Goal: Task Accomplishment & Management: Use online tool/utility

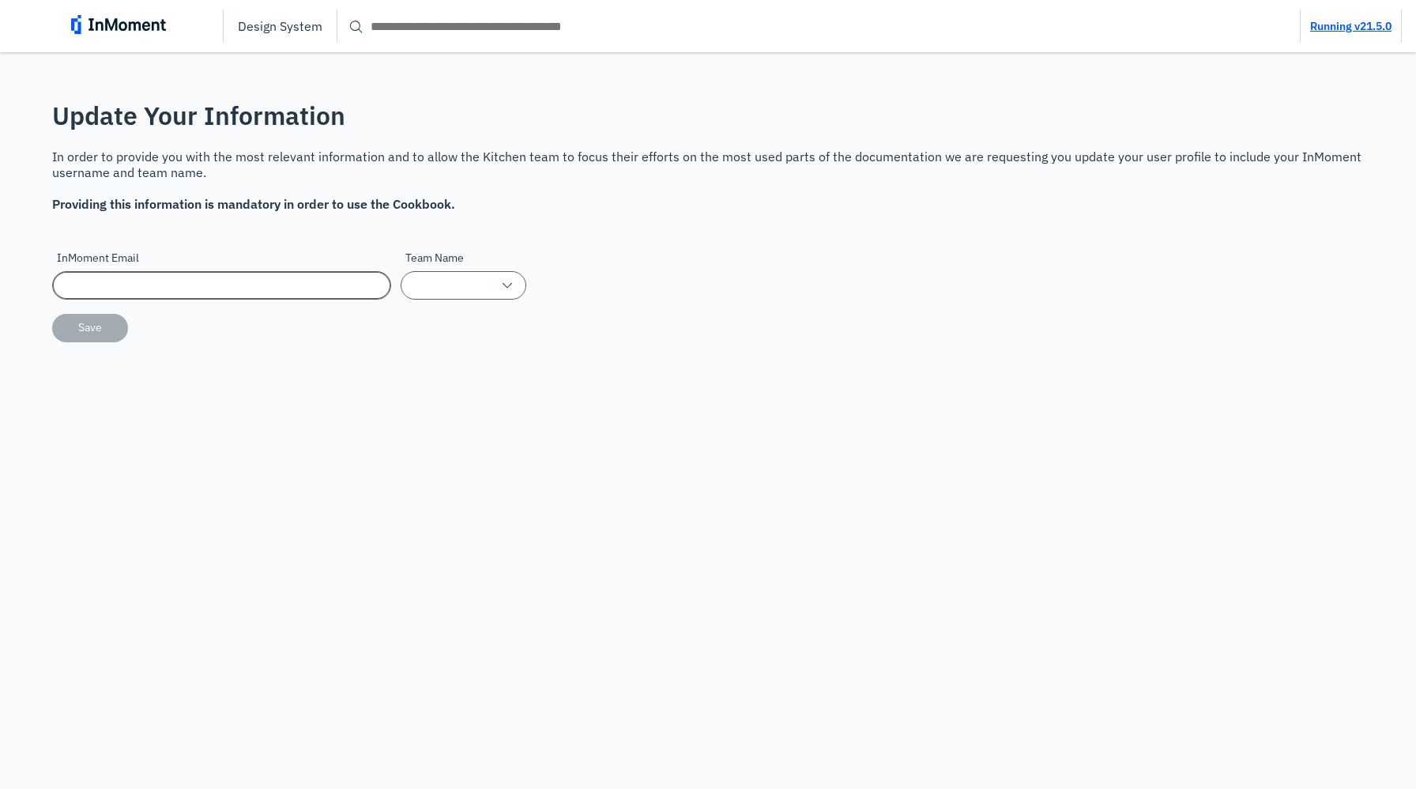
click at [285, 277] on input "InMoment Email" at bounding box center [221, 285] width 339 height 28
type input "**********"
click at [469, 294] on input "Team Name" at bounding box center [464, 285] width 126 height 28
click at [448, 372] on p "Data Exploration" at bounding box center [451, 365] width 81 height 17
type input "**********"
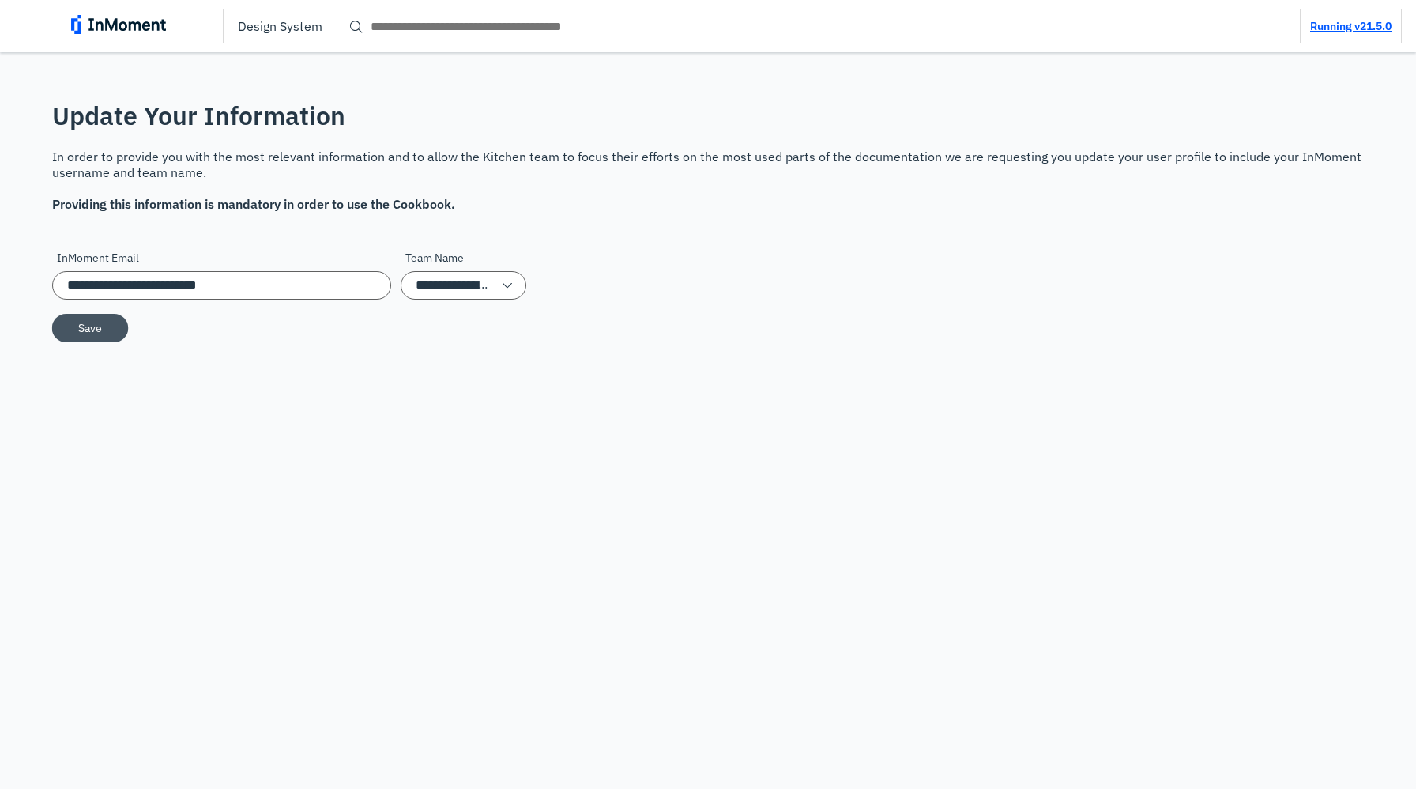
click at [105, 334] on button "Save" at bounding box center [90, 327] width 77 height 28
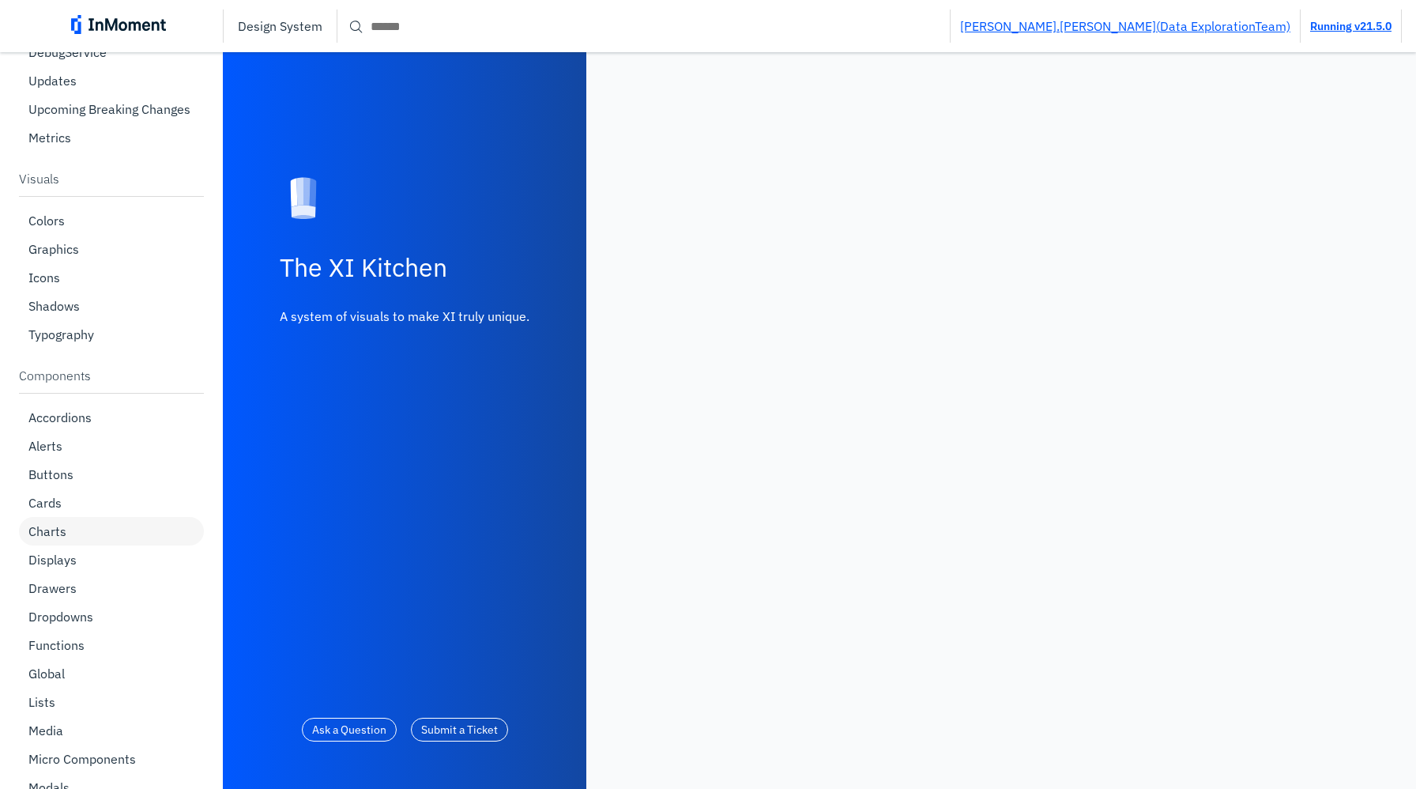
scroll to position [128, 0]
click at [130, 520] on div "Charts" at bounding box center [111, 528] width 185 height 28
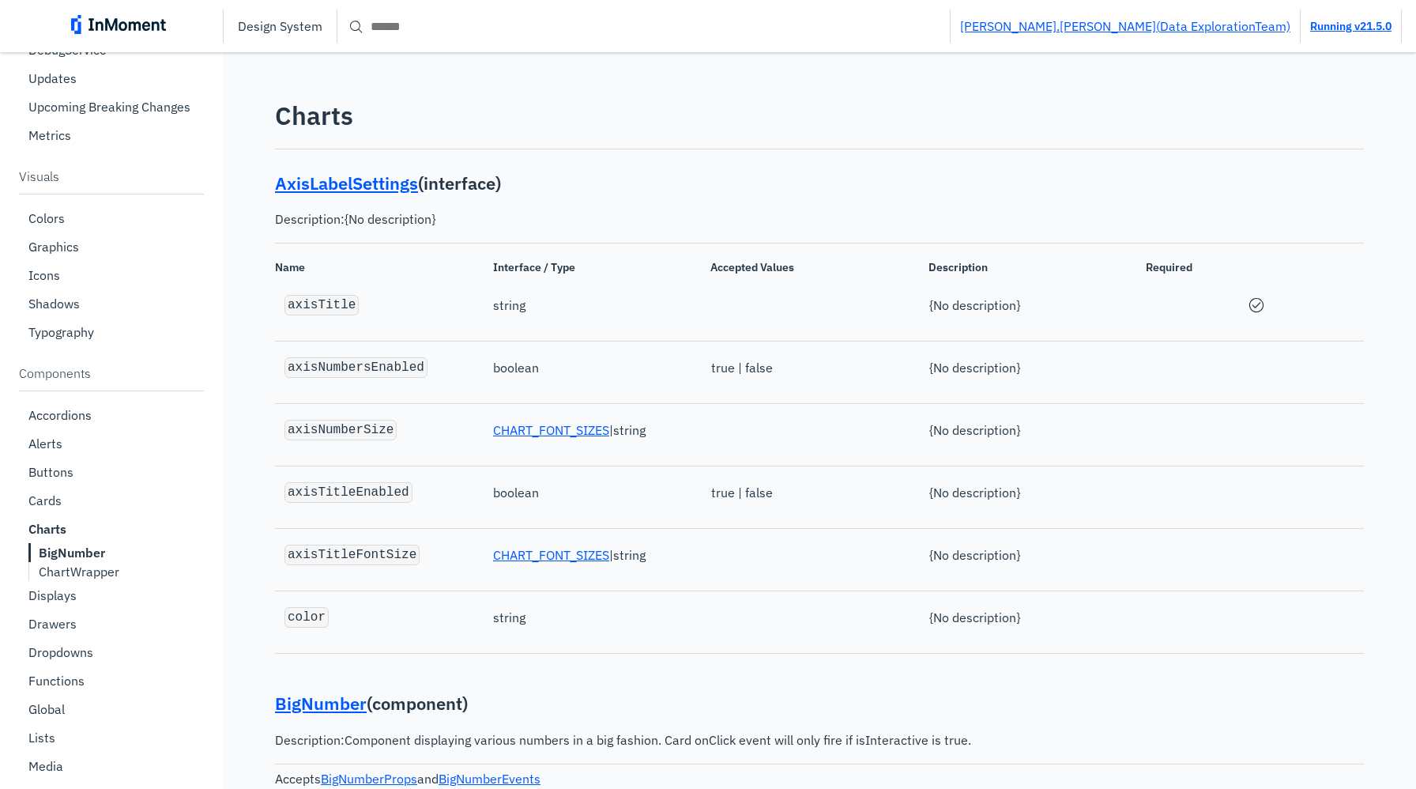
click at [96, 572] on p "ChartWrapper" at bounding box center [79, 571] width 81 height 16
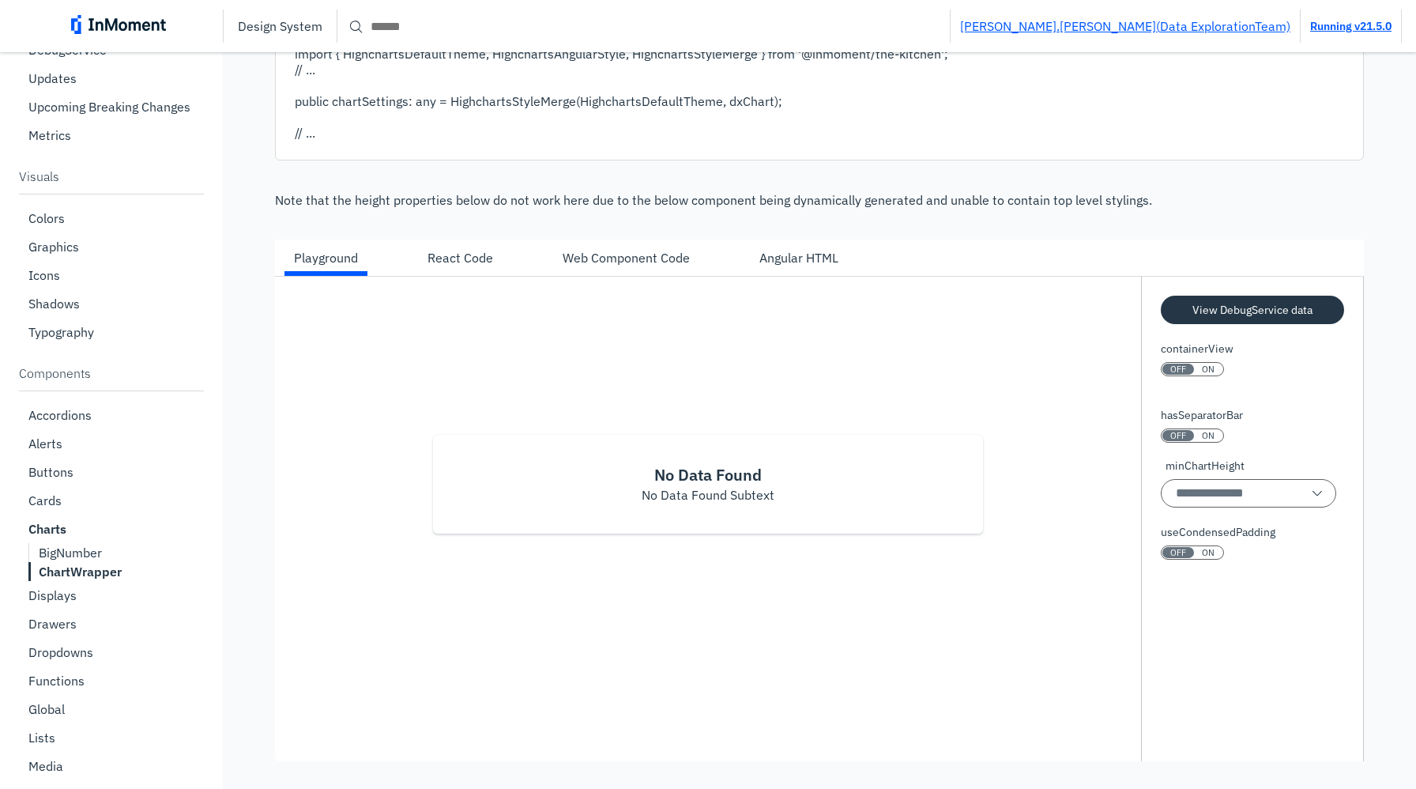
scroll to position [8744, 0]
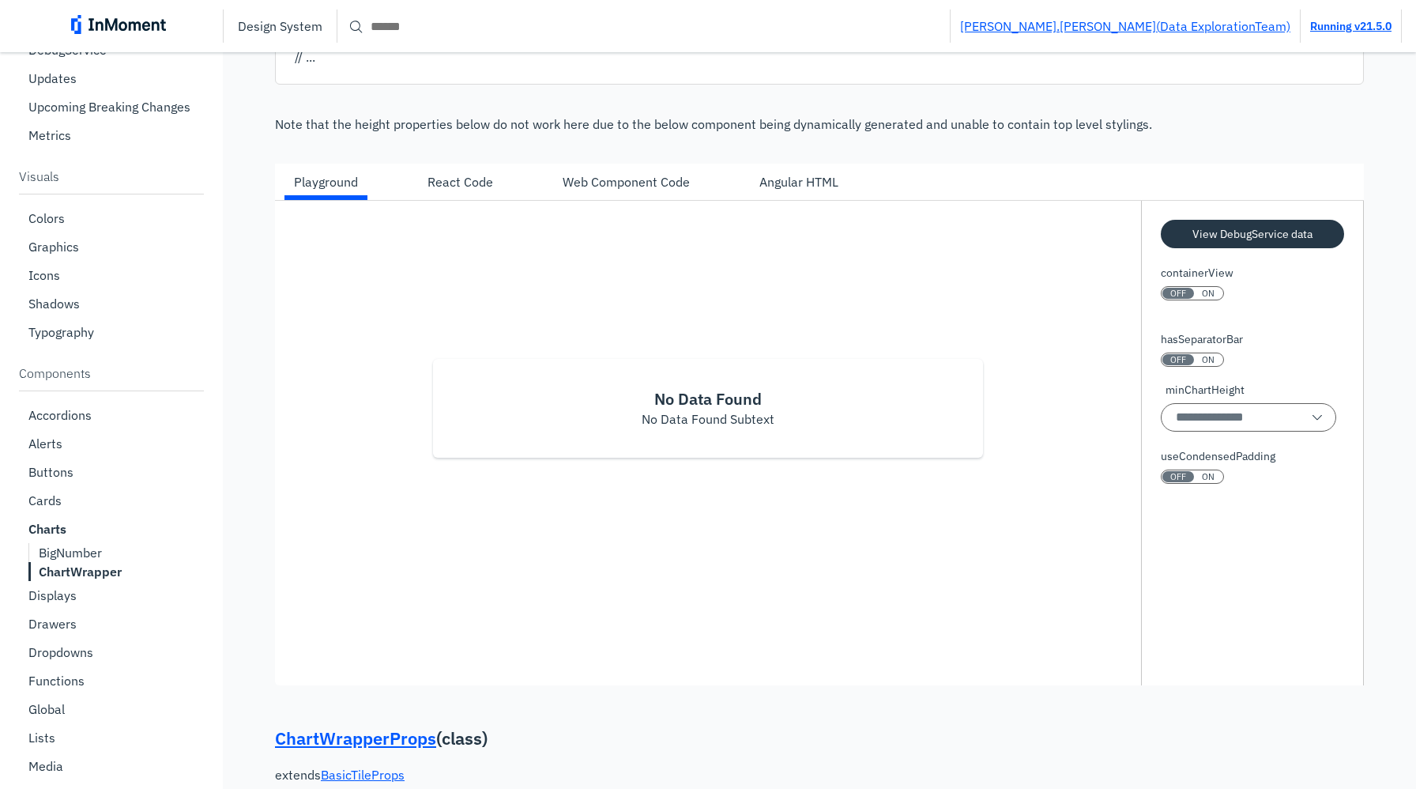
click at [733, 428] on p "No Data Found Subtext" at bounding box center [708, 418] width 133 height 19
click at [1199, 299] on div "ON" at bounding box center [1208, 293] width 28 height 11
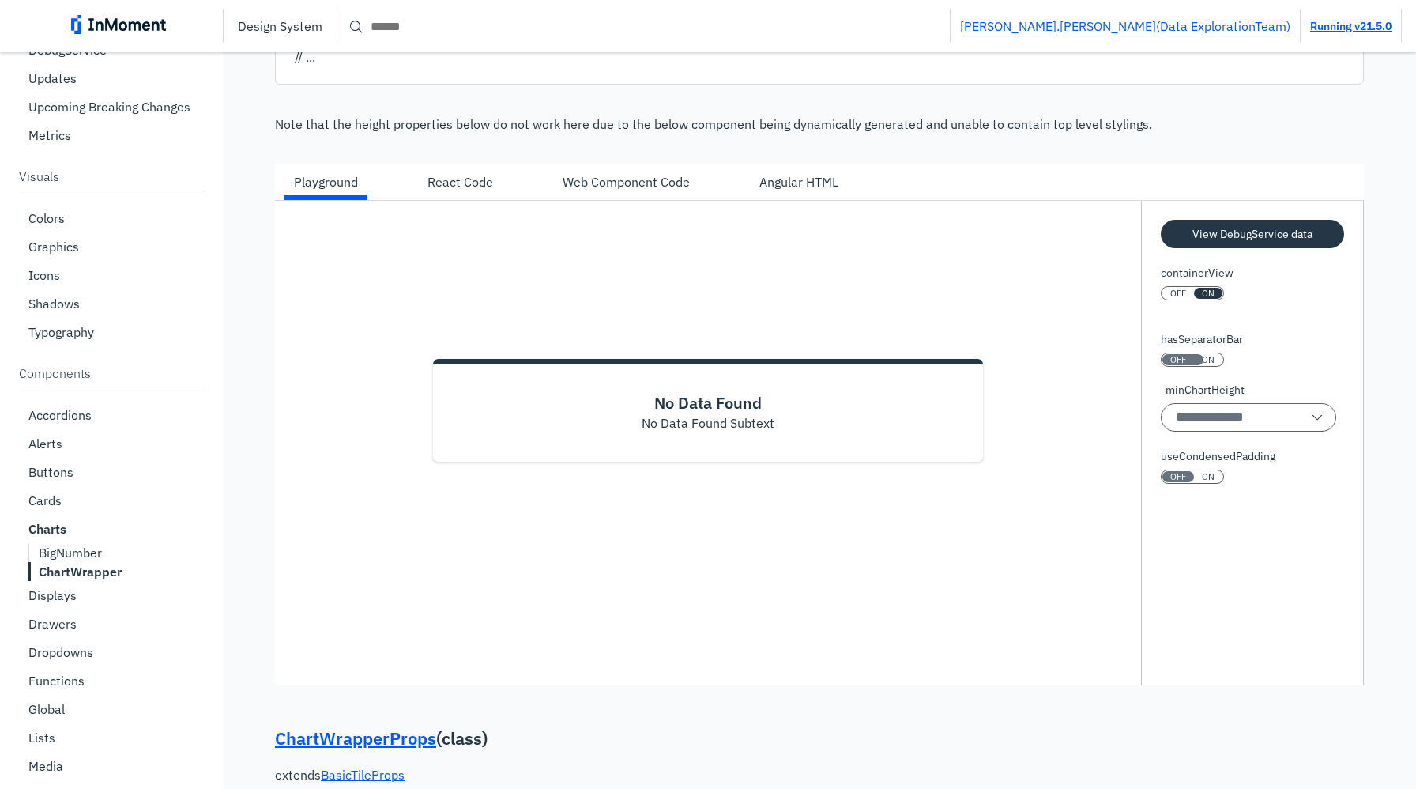
click at [1202, 365] on span "ON" at bounding box center [1208, 359] width 13 height 11
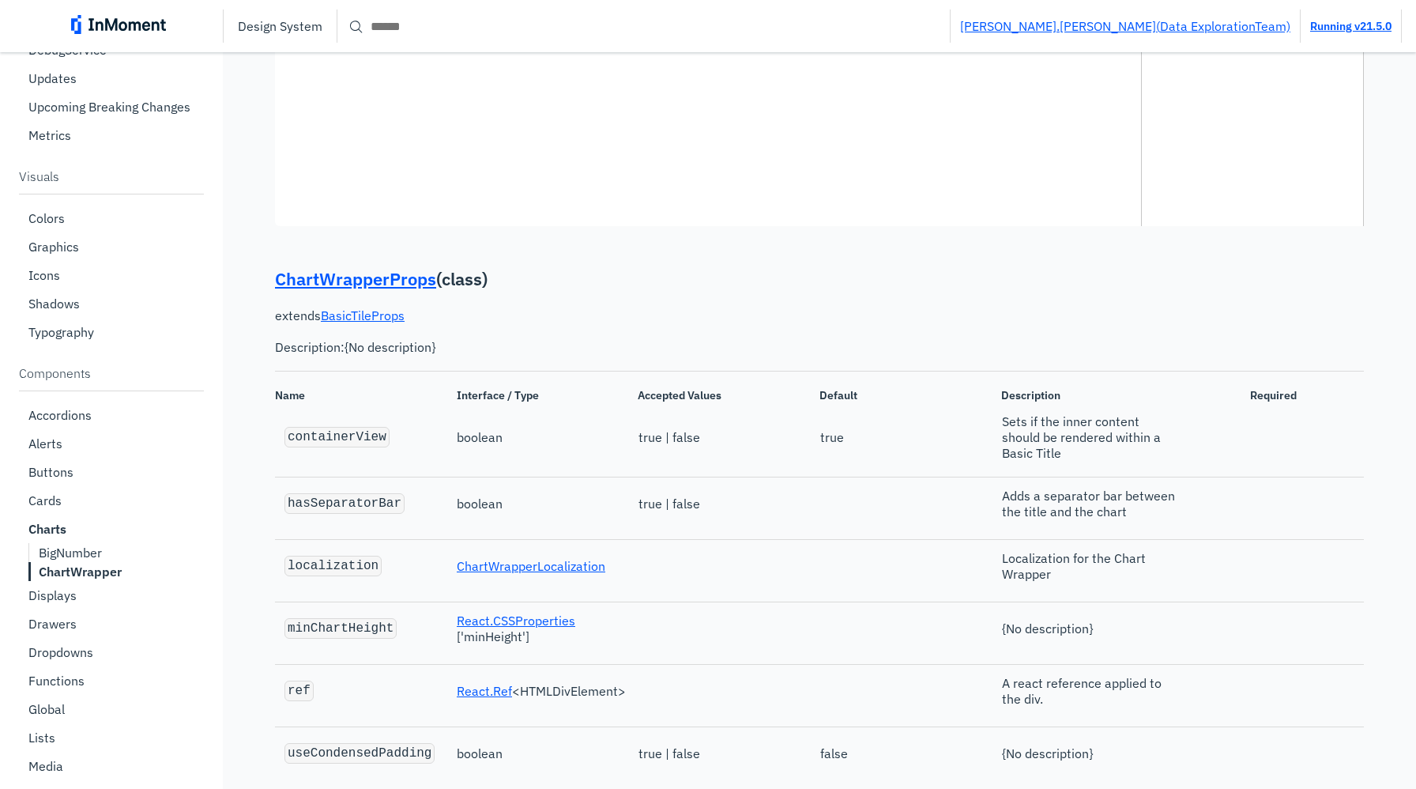
scroll to position [9420, 0]
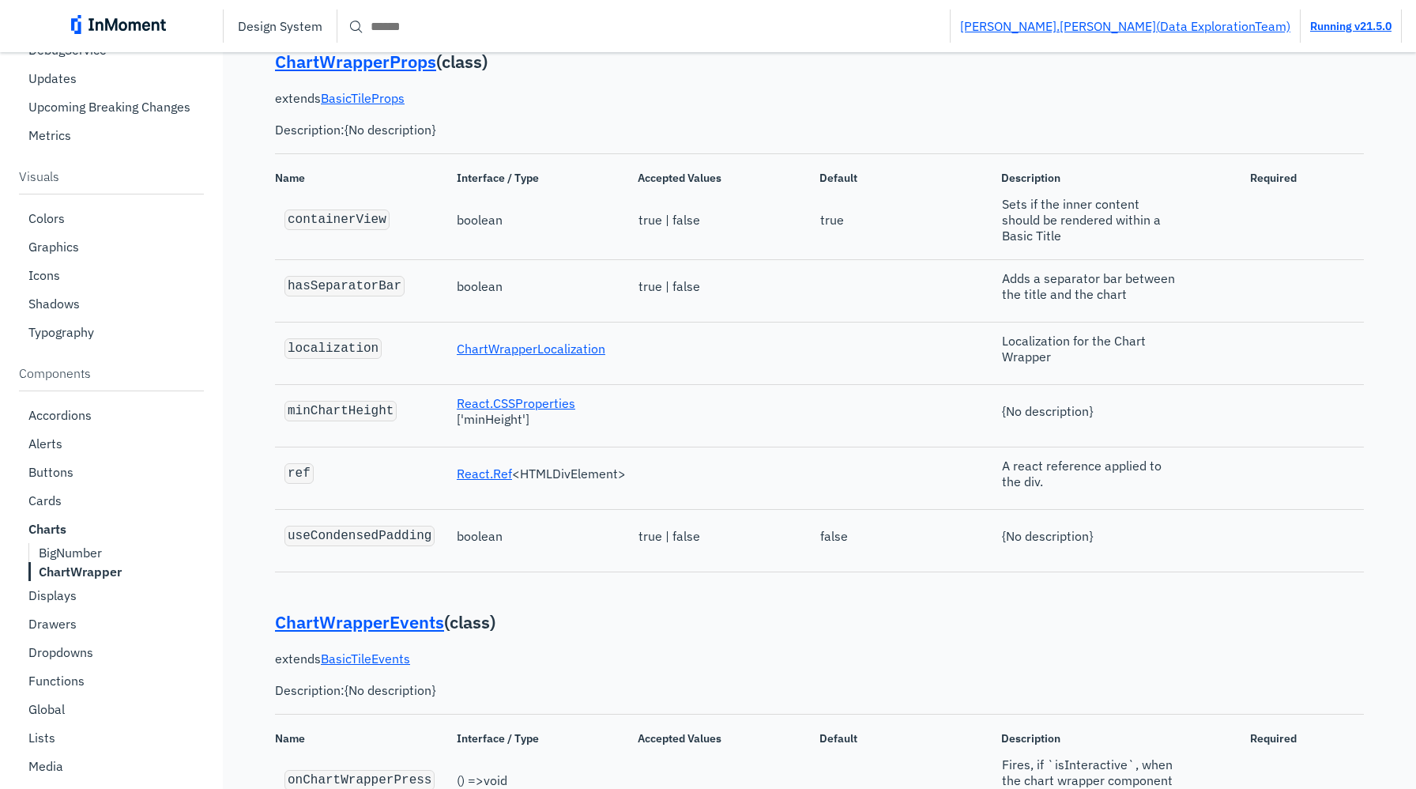
click at [367, 227] on code "containerView" at bounding box center [337, 220] width 99 height 14
copy code "containerView"
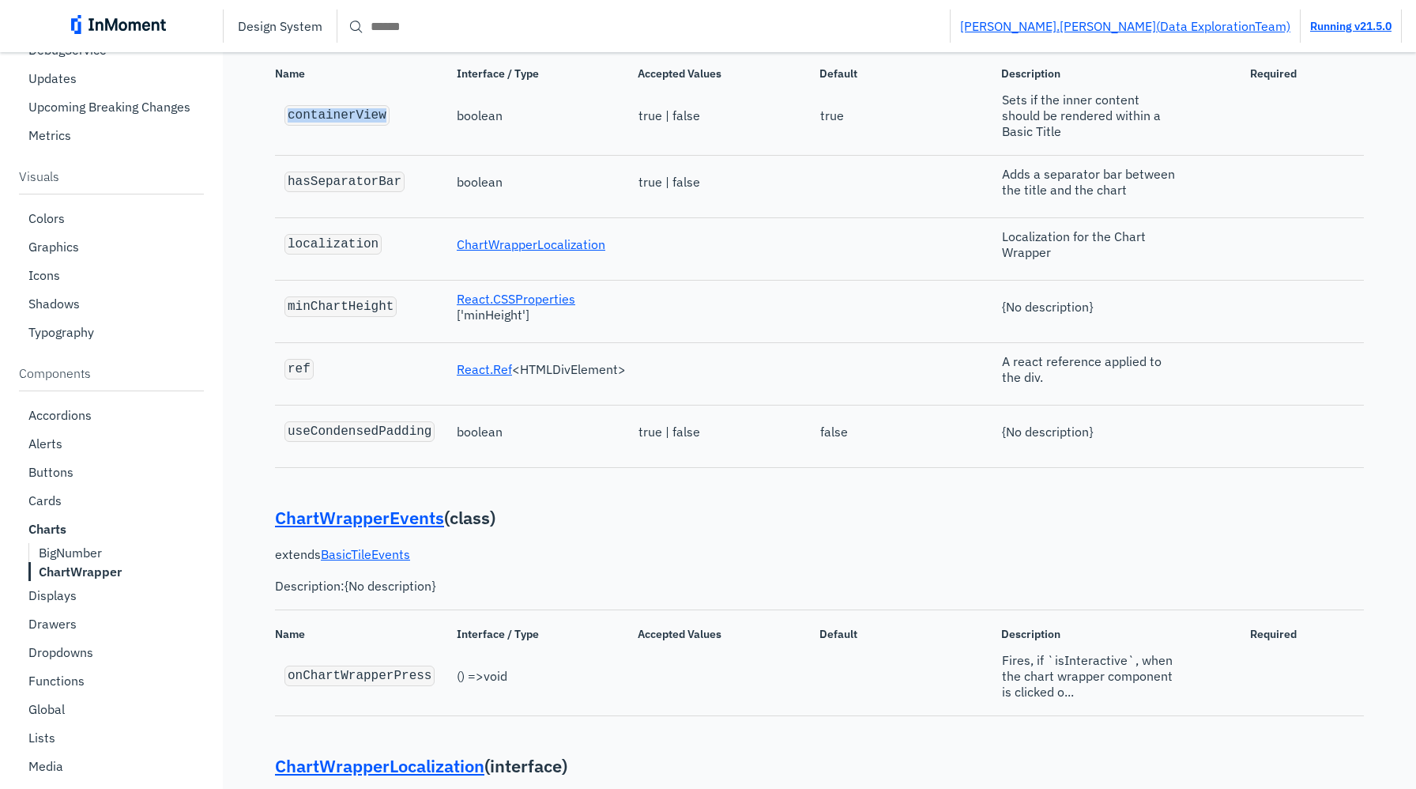
scroll to position [9524, 0]
click at [362, 190] on code "hasSeparatorBar" at bounding box center [345, 182] width 114 height 14
copy code "hasSeparatorBar"
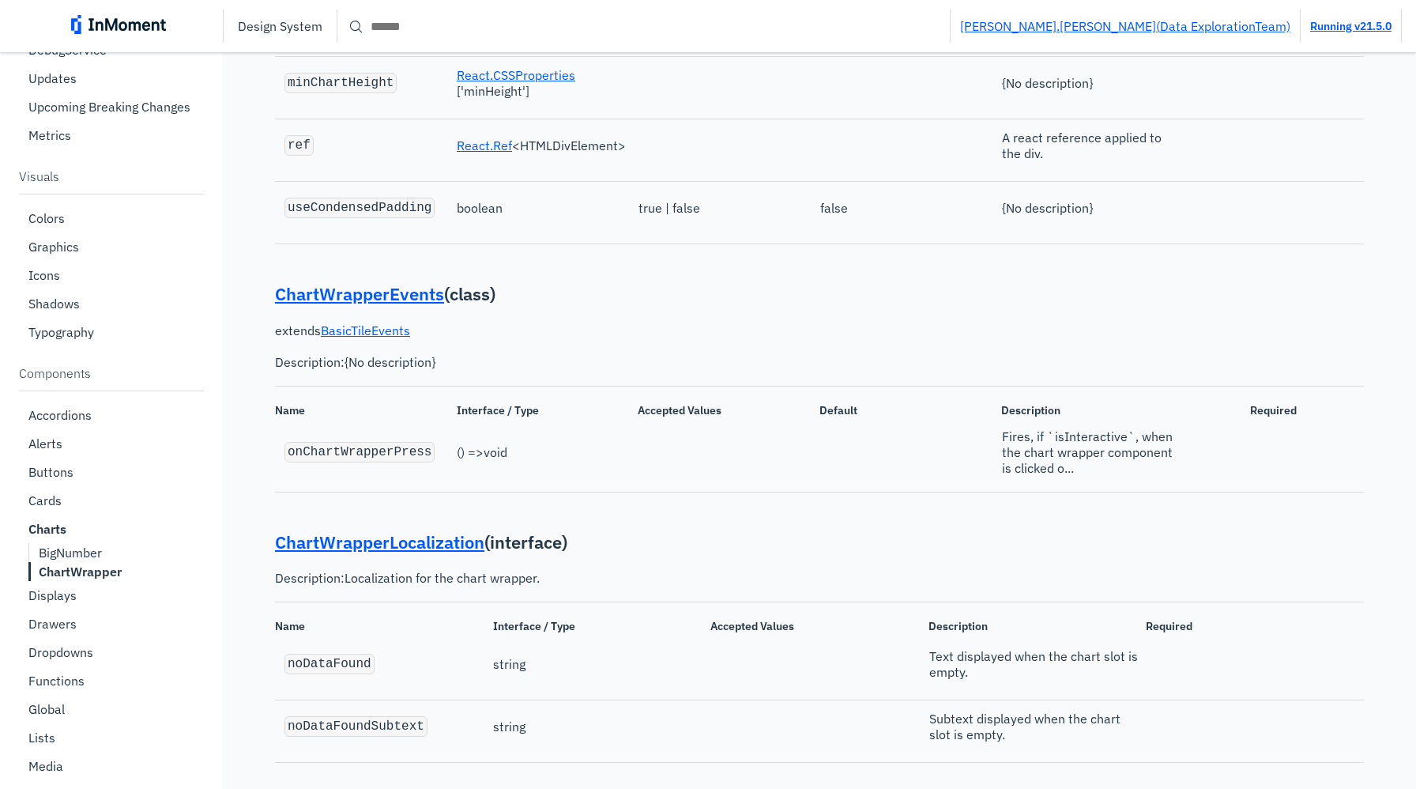
scroll to position [9953, 0]
